Goal: Transaction & Acquisition: Purchase product/service

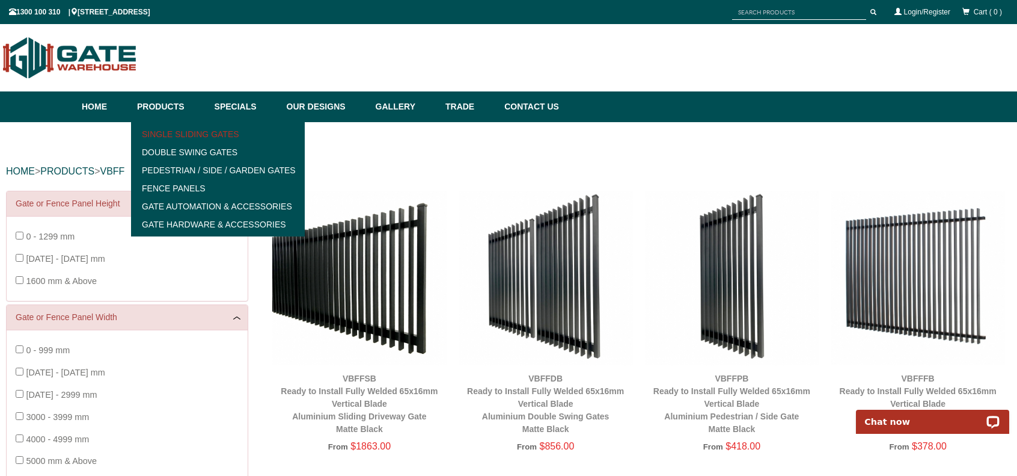
click at [186, 137] on link "Single Sliding Gates" at bounding box center [218, 134] width 167 height 18
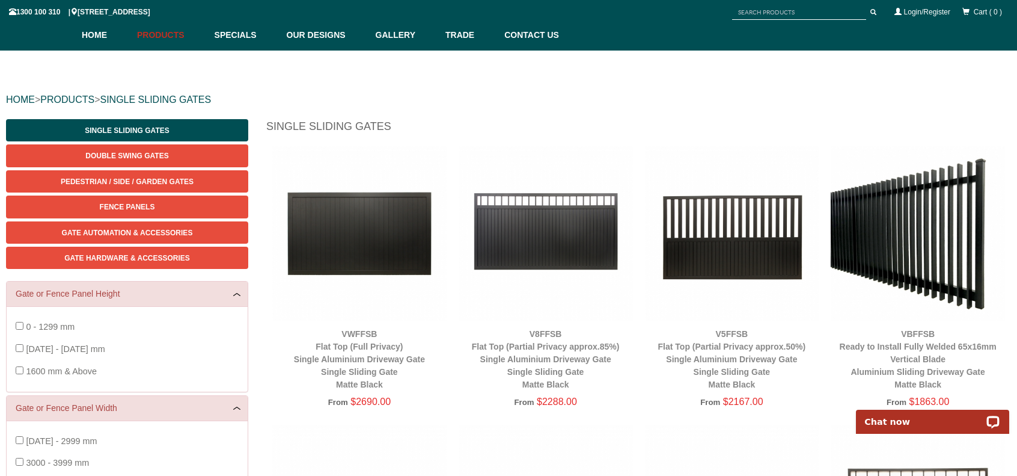
scroll to position [90, 0]
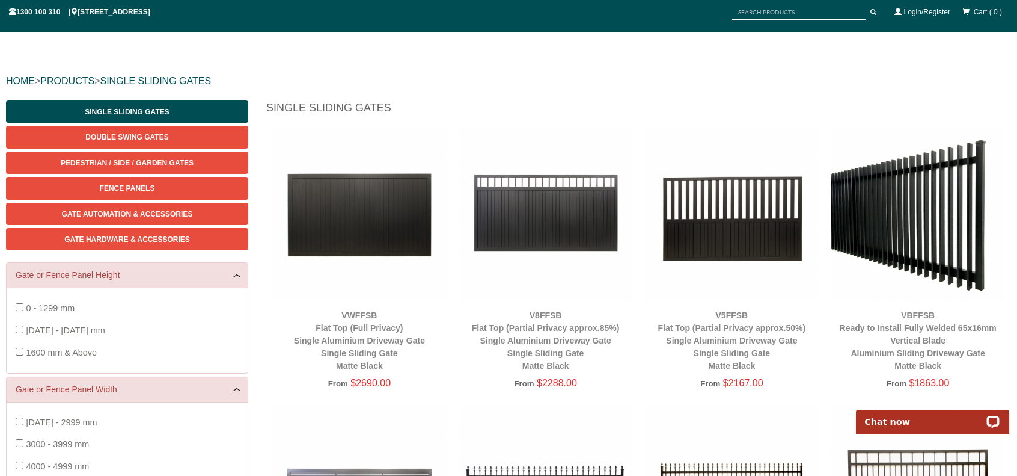
click at [571, 219] on img at bounding box center [546, 214] width 174 height 174
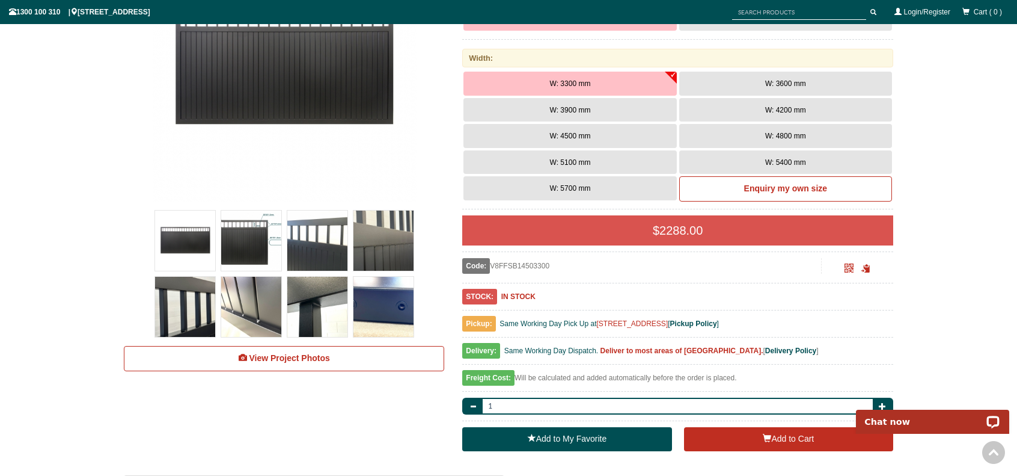
scroll to position [369, 0]
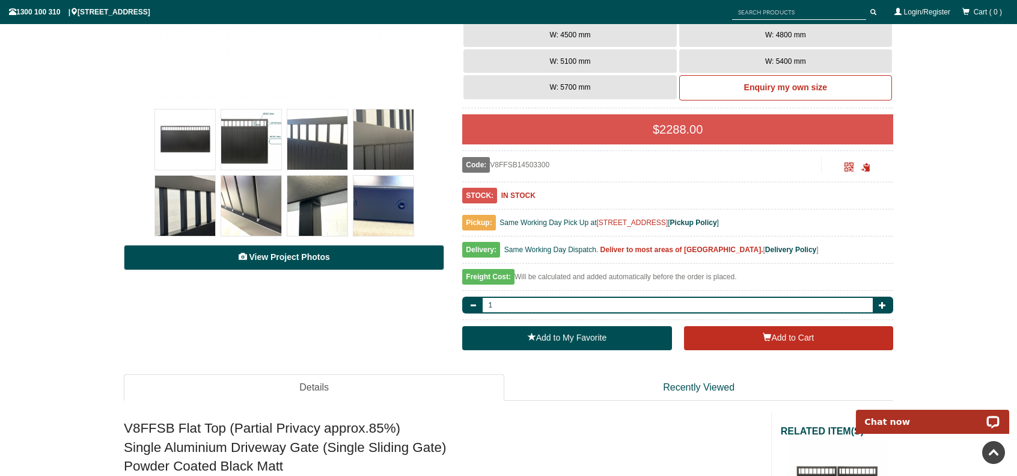
click at [324, 256] on span "View Project Photos" at bounding box center [289, 257] width 81 height 10
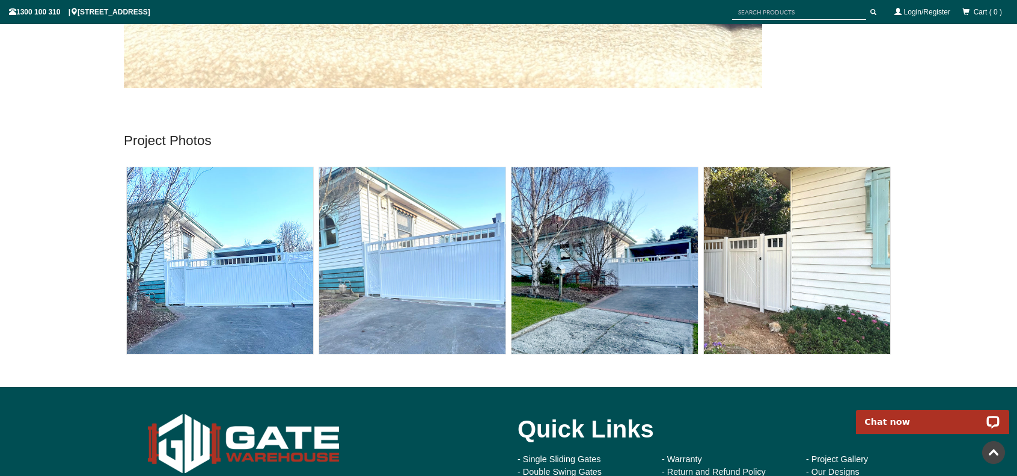
scroll to position [4525, 0]
